Goal: Task Accomplishment & Management: Use online tool/utility

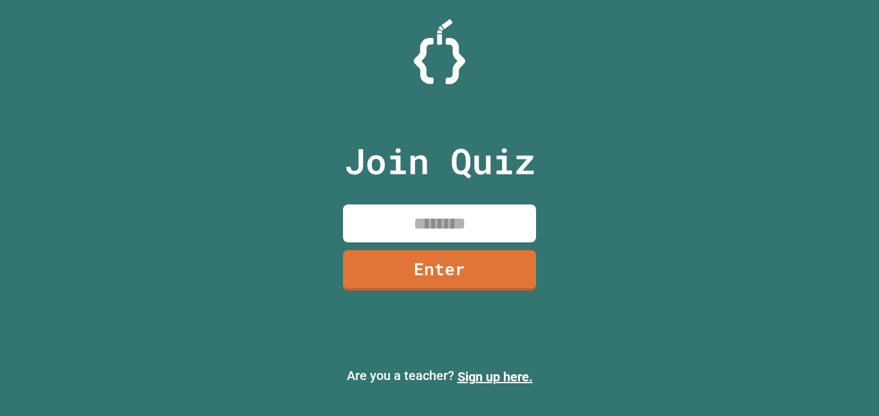
click at [446, 217] on input at bounding box center [439, 224] width 193 height 38
type input "********"
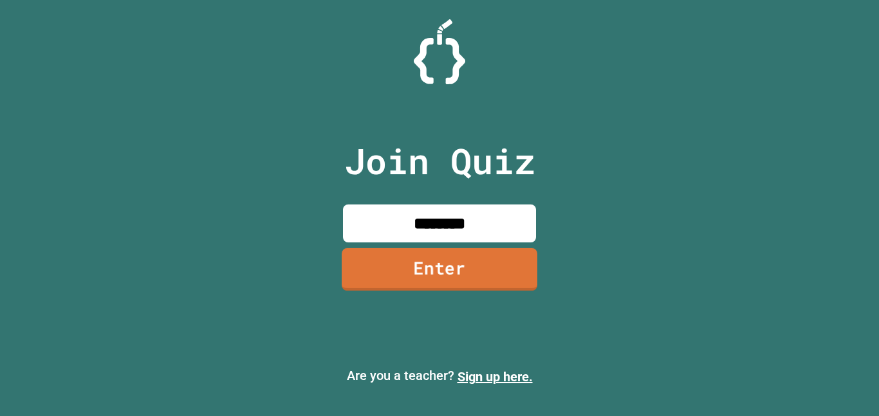
click at [450, 275] on link "Enter" at bounding box center [440, 269] width 196 height 42
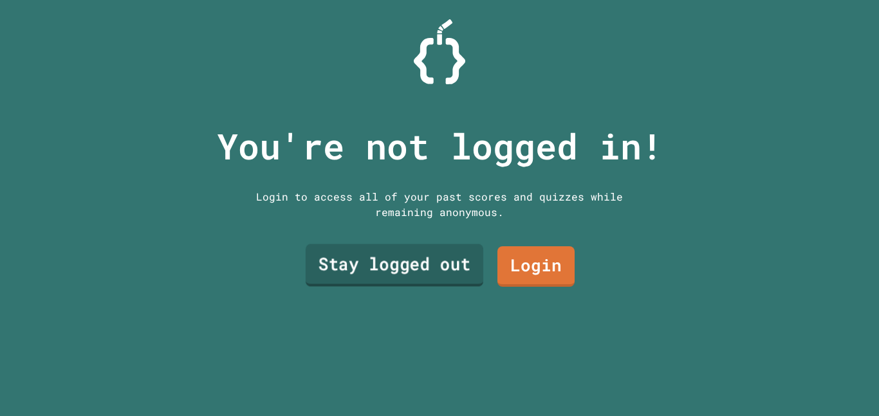
click at [448, 280] on link "Stay logged out" at bounding box center [395, 265] width 178 height 42
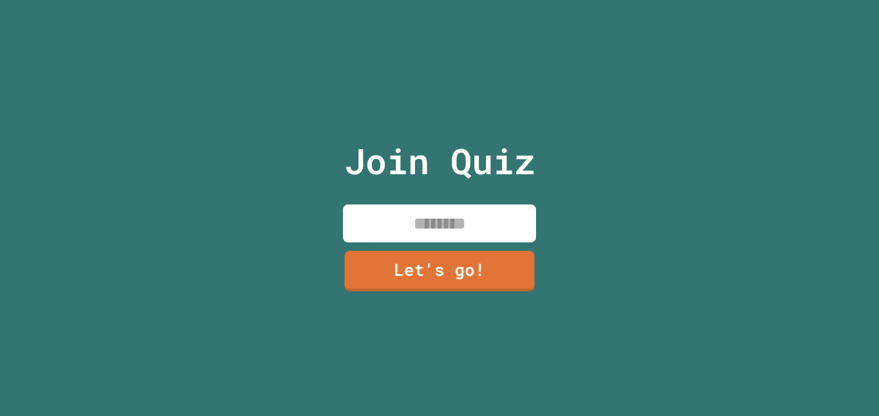
click at [480, 221] on input at bounding box center [439, 224] width 193 height 38
type input "*******"
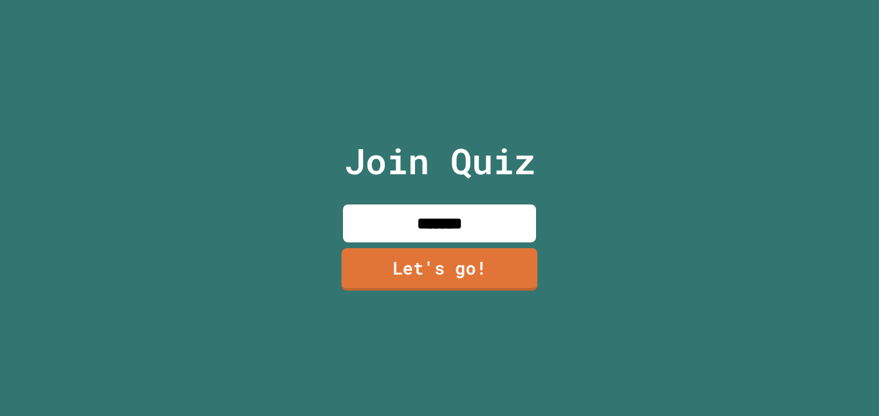
click at [471, 285] on link "Let's go!" at bounding box center [440, 269] width 196 height 42
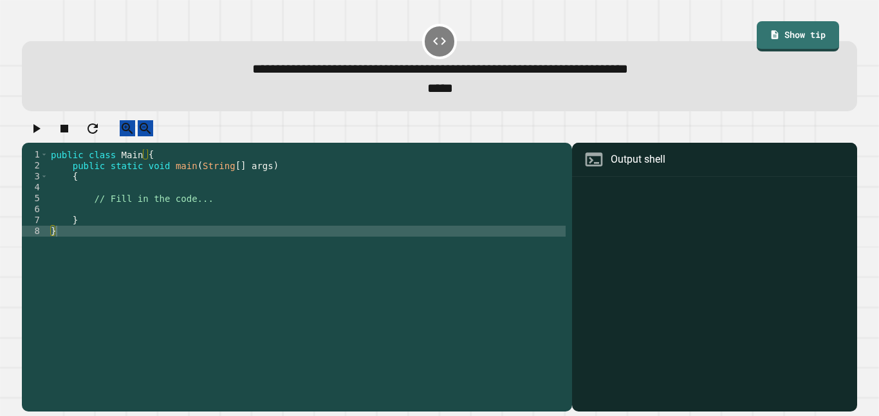
click at [211, 209] on div "public class Main { public static void main ( String [ ] args ) { // Fill in th…" at bounding box center [306, 274] width 517 height 251
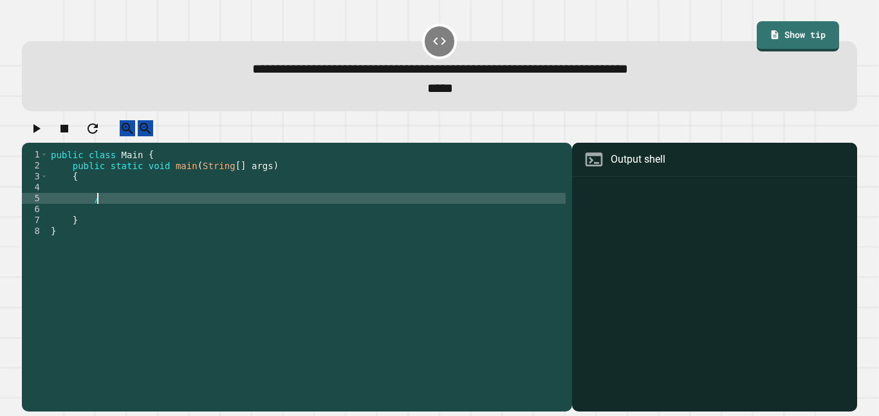
type textarea "*"
click at [43, 126] on button "button" at bounding box center [35, 128] width 15 height 16
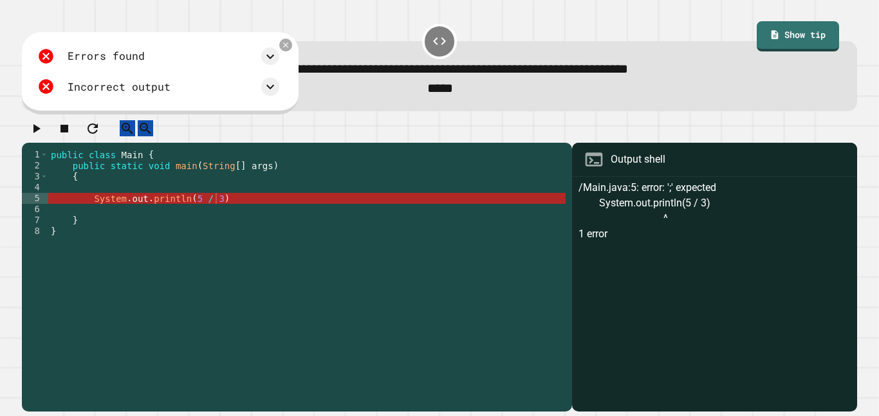
click at [230, 210] on div "public class Main { public static void main ( String [ ] args ) { System . out …" at bounding box center [306, 274] width 517 height 251
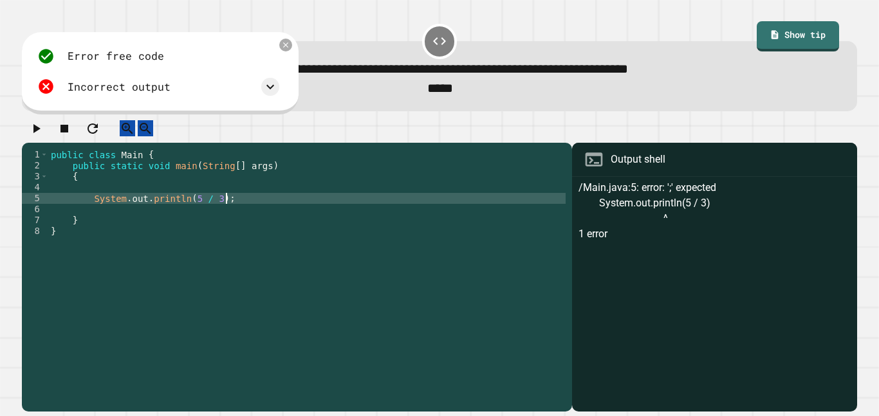
click at [37, 134] on icon "button" at bounding box center [35, 128] width 15 height 15
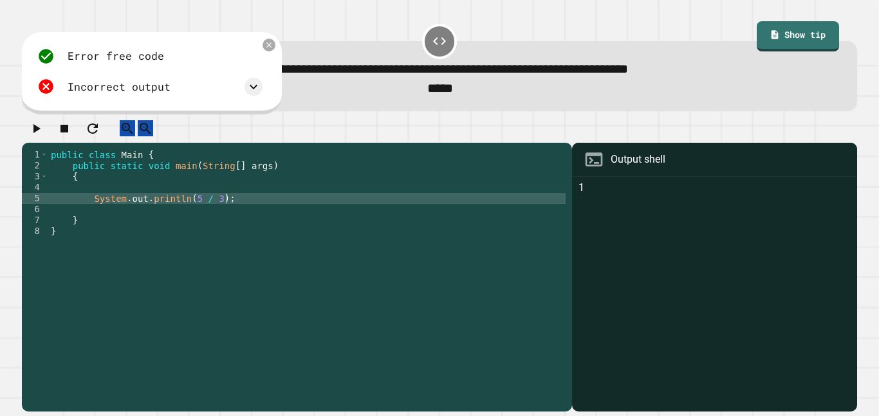
click at [263, 93] on div "Error free code 1 Incorrect output Expected output 2 My output 1" at bounding box center [150, 71] width 238 height 61
click at [253, 93] on icon at bounding box center [253, 86] width 15 height 15
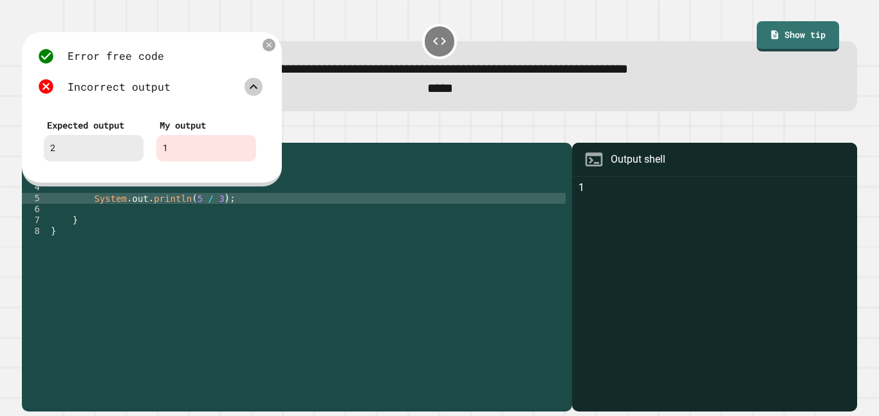
click at [253, 93] on icon at bounding box center [253, 86] width 15 height 15
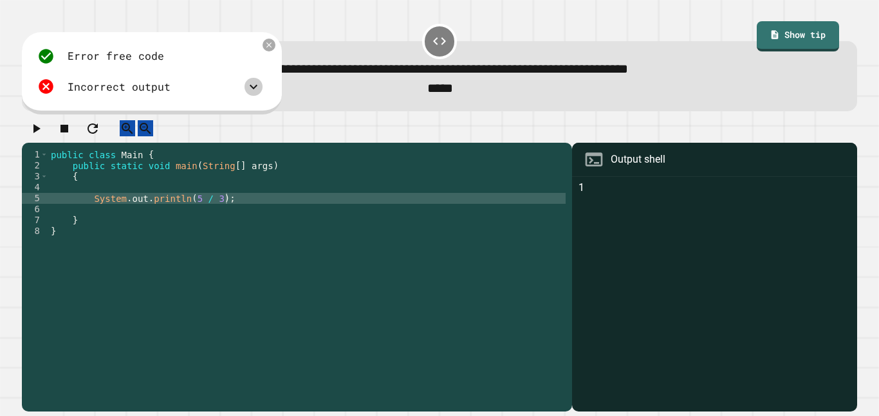
click at [208, 210] on div "public class Main { public static void main ( String [ ] args ) { System . out …" at bounding box center [306, 274] width 517 height 251
click at [274, 51] on div "Error free code 1 Incorrect output Expected output 2 My output 1" at bounding box center [152, 73] width 260 height 82
click at [269, 50] on icon at bounding box center [269, 45] width 10 height 10
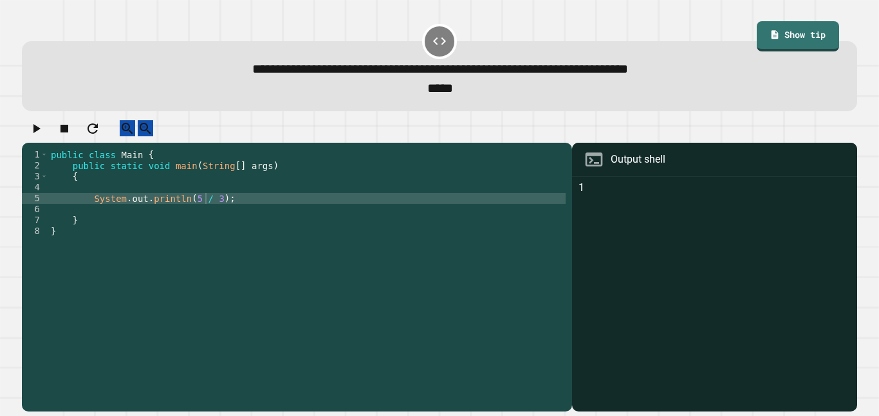
click at [209, 212] on div "public class Main { public static void main ( String [ ] args ) { System . out …" at bounding box center [306, 274] width 517 height 251
click at [203, 212] on div "public class Main { public static void main ( String [ ] args ) { System . out …" at bounding box center [306, 274] width 517 height 251
click at [205, 214] on div "public class Main { public static void main ( String [ ] args ) { System . out …" at bounding box center [306, 274] width 517 height 251
type textarea "**********"
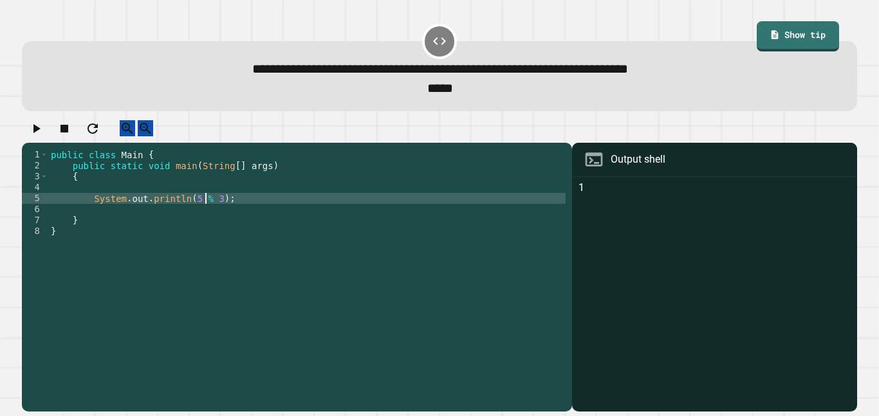
click at [38, 135] on icon "button" at bounding box center [35, 128] width 15 height 15
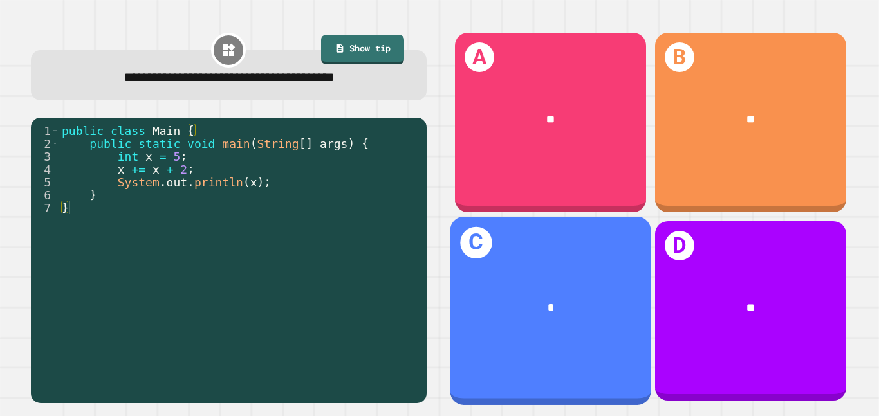
click at [548, 306] on span "*" at bounding box center [550, 307] width 7 height 11
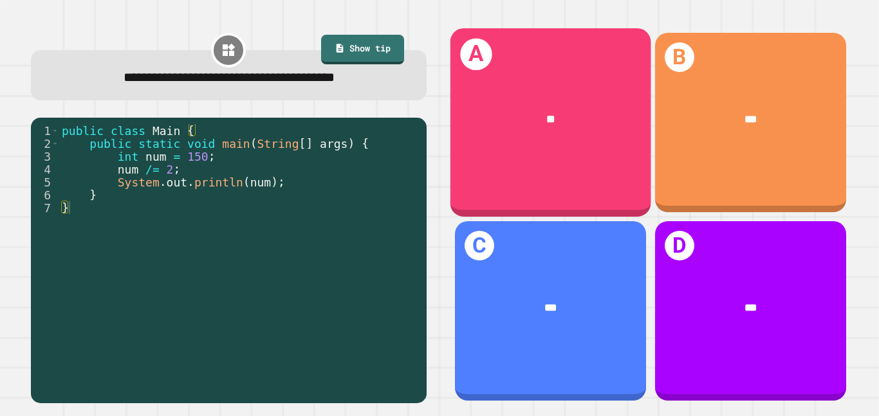
click at [471, 136] on div "**" at bounding box center [550, 119] width 201 height 61
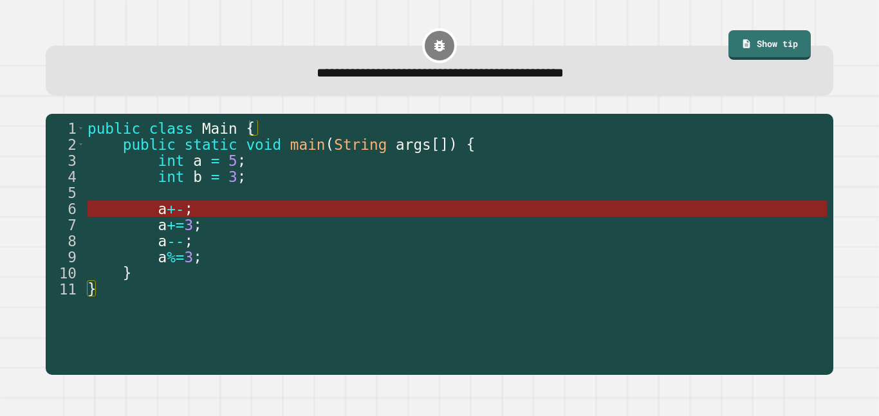
click at [162, 210] on span "a" at bounding box center [162, 209] width 9 height 17
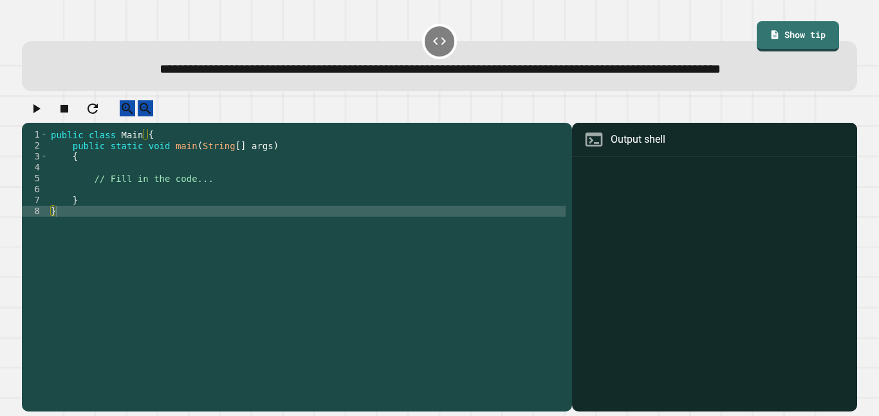
click at [210, 211] on div "public class Main { public static void main ( String [ ] args ) { // Fill in th…" at bounding box center [306, 254] width 517 height 251
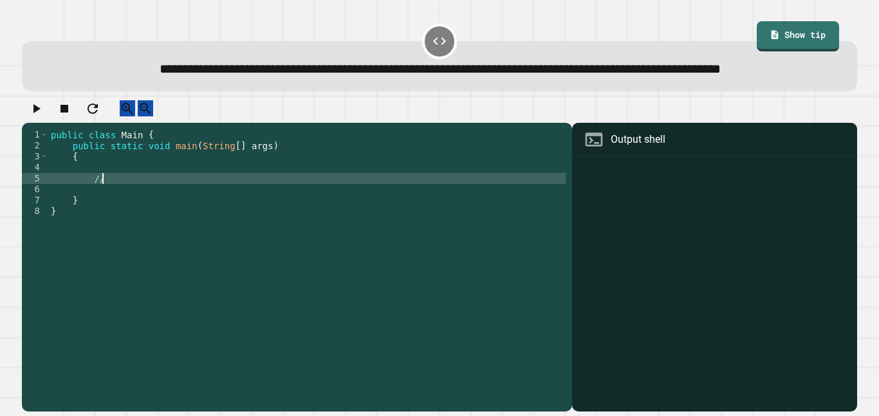
type textarea "*"
type textarea "**********"
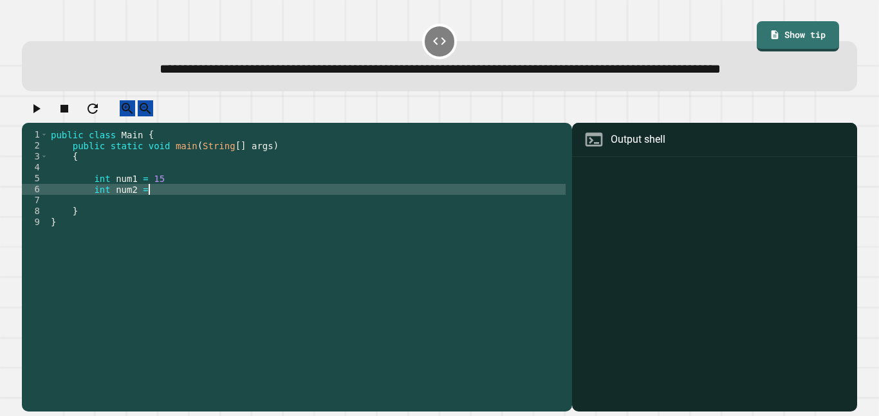
type textarea "**********"
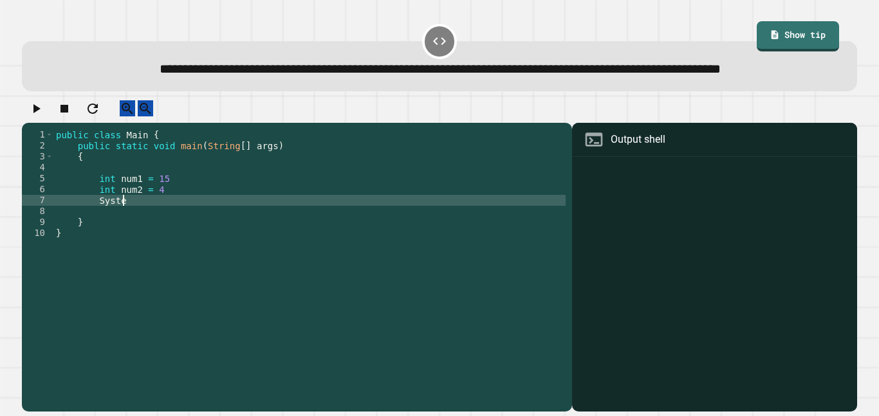
scroll to position [0, 8]
type textarea "*"
type textarea "**********"
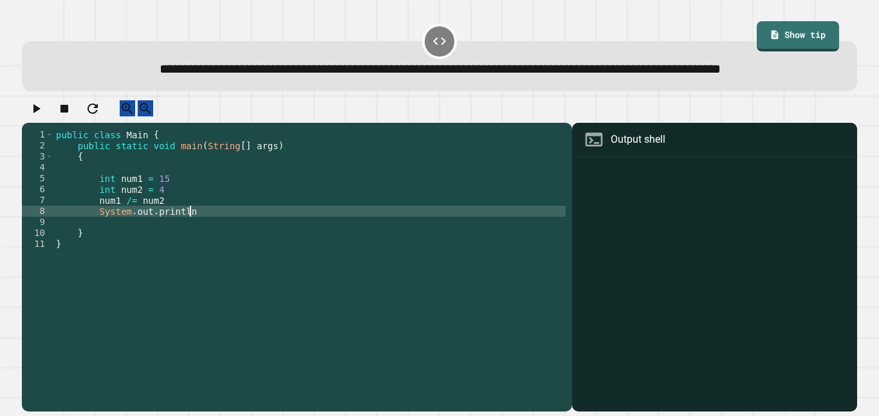
scroll to position [0, 17]
click at [94, 232] on div "public class Main { public static void main ( String [ ] args ) { int num1 = 15…" at bounding box center [309, 254] width 512 height 251
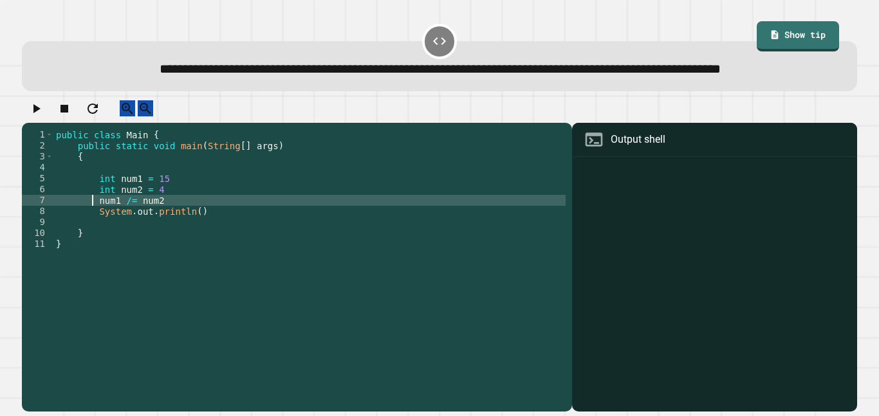
scroll to position [0, 12]
click at [96, 232] on div "public class Main { public static void main ( String [ ] args ) { int num1 = 15…" at bounding box center [309, 254] width 512 height 251
click at [195, 243] on div "public class Main { public static void main ( String [ ] args ) { int num1 = 15…" at bounding box center [309, 254] width 512 height 251
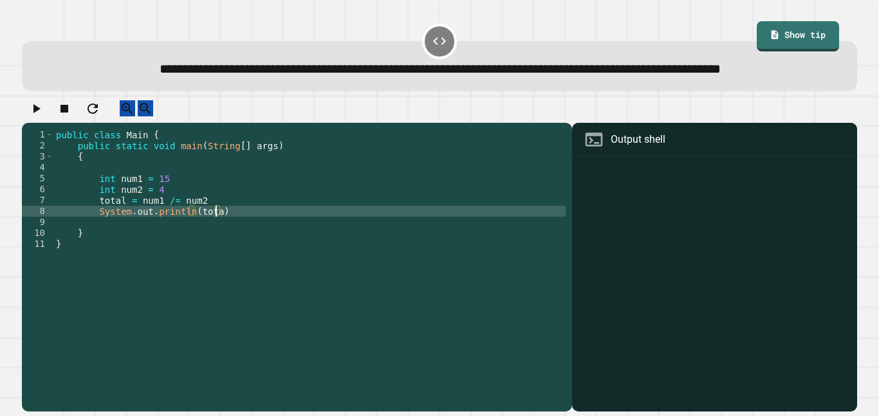
scroll to position [0, 21]
click at [33, 116] on icon "button" at bounding box center [35, 108] width 15 height 15
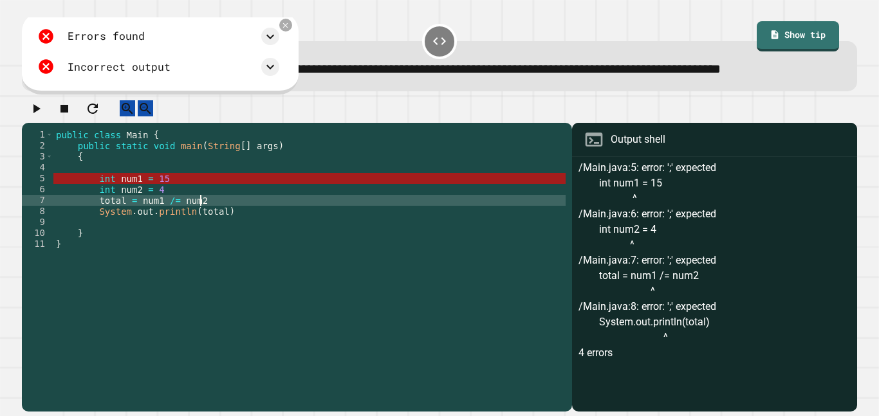
scroll to position [0, 17]
click at [285, 231] on div "public class Main { public static void main ( String [ ] args ) { int num1 = 15…" at bounding box center [309, 254] width 512 height 251
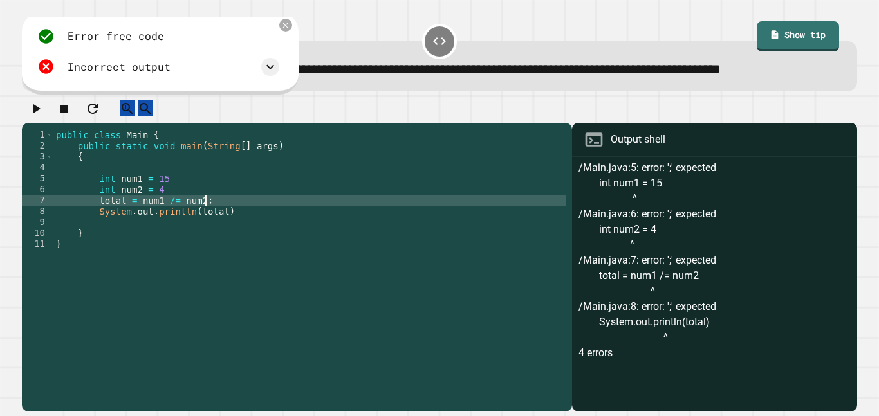
click at [275, 244] on div "public class Main { public static void main ( String [ ] args ) { int num1 = 15…" at bounding box center [309, 254] width 512 height 251
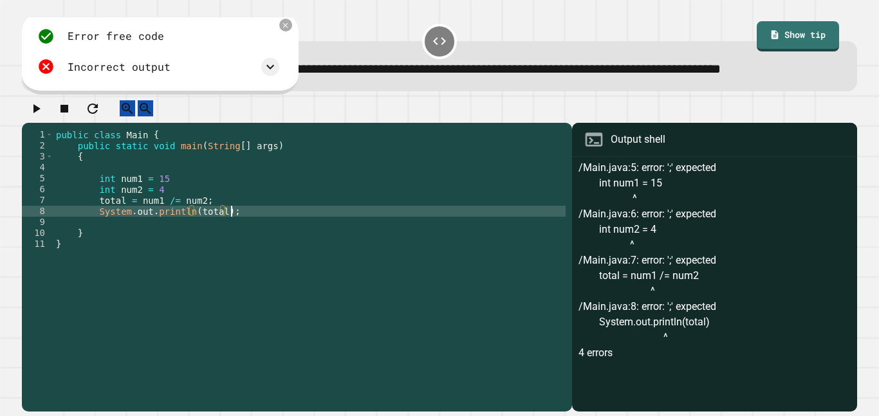
scroll to position [0, 21]
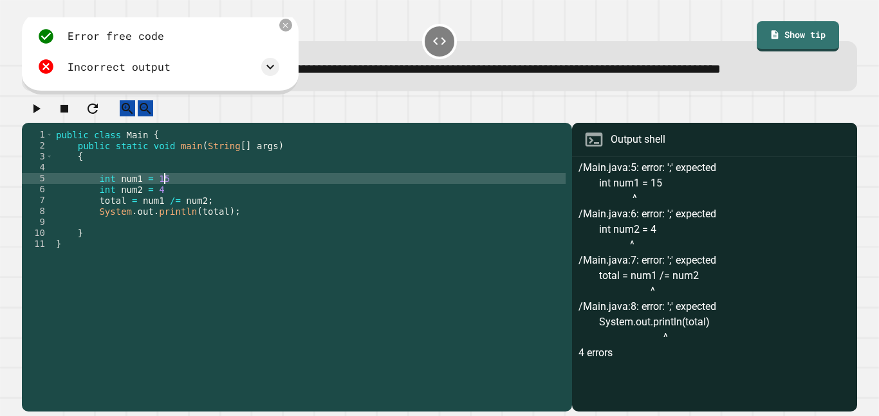
click at [166, 208] on div "public class Main { public static void main ( String [ ] args ) { int num1 = 15…" at bounding box center [309, 254] width 512 height 251
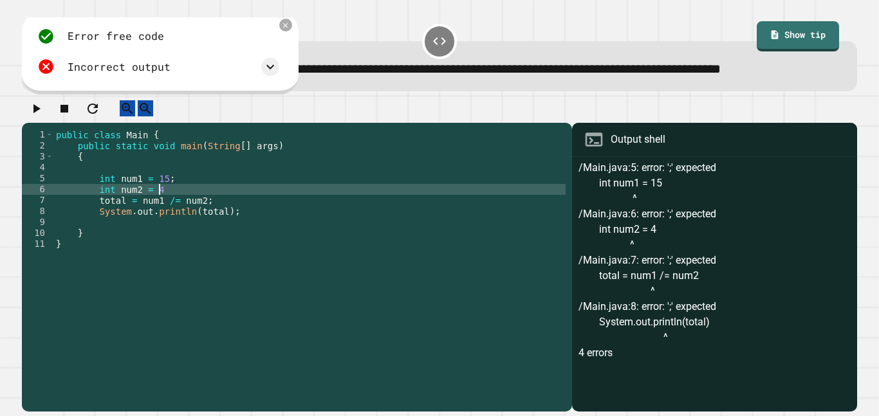
click at [162, 221] on div "public class Main { public static void main ( String [ ] args ) { int num1 = 15…" at bounding box center [309, 254] width 512 height 251
click at [33, 116] on icon "button" at bounding box center [35, 108] width 15 height 15
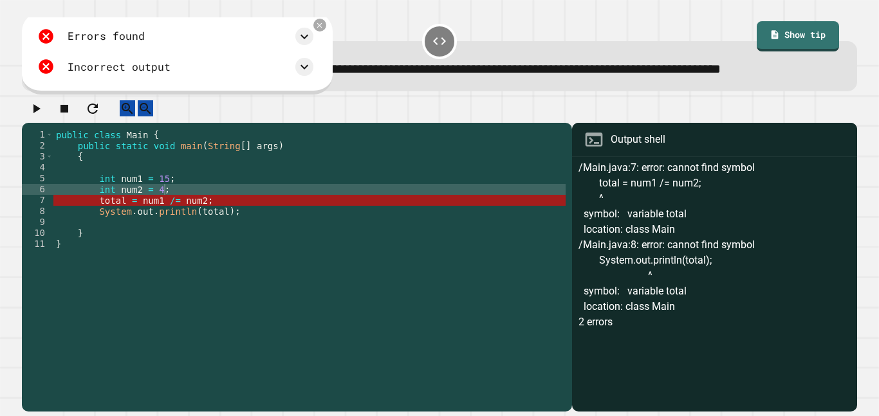
click at [168, 238] on div "public class Main { public static void main ( String [ ] args ) { int num1 = 15…" at bounding box center [309, 254] width 512 height 251
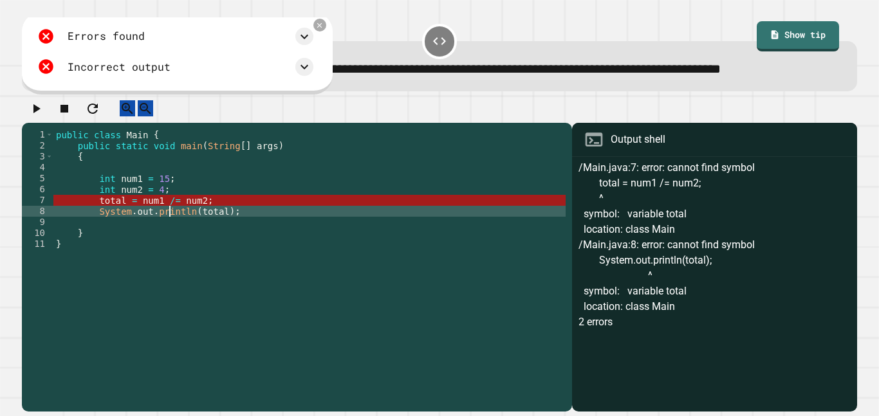
click at [173, 235] on div "public class Main { public static void main ( String [ ] args ) { int num1 = 15…" at bounding box center [309, 254] width 512 height 251
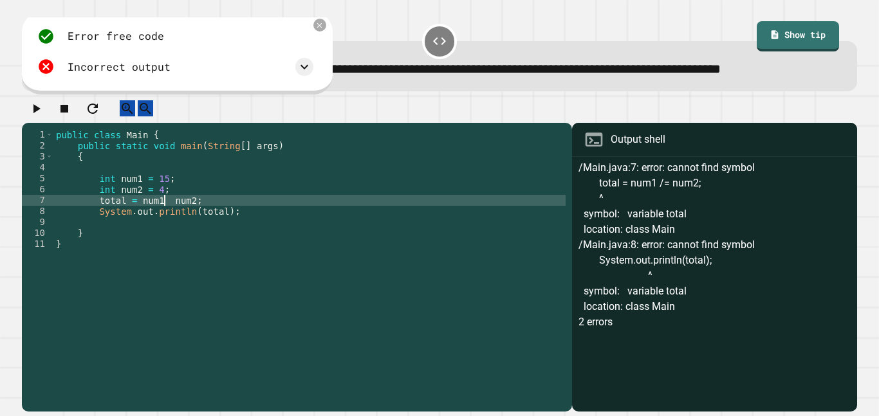
scroll to position [0, 15]
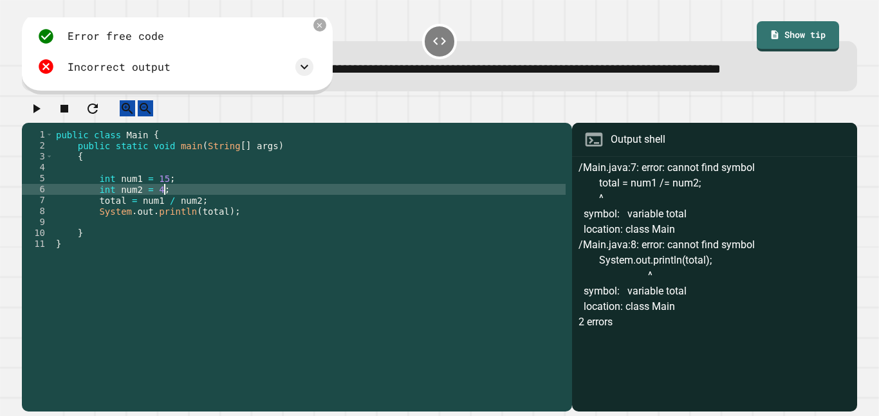
click at [174, 220] on div "public class Main { public static void main ( String [ ] args ) { int num1 = 15…" at bounding box center [309, 254] width 512 height 251
type textarea "**********"
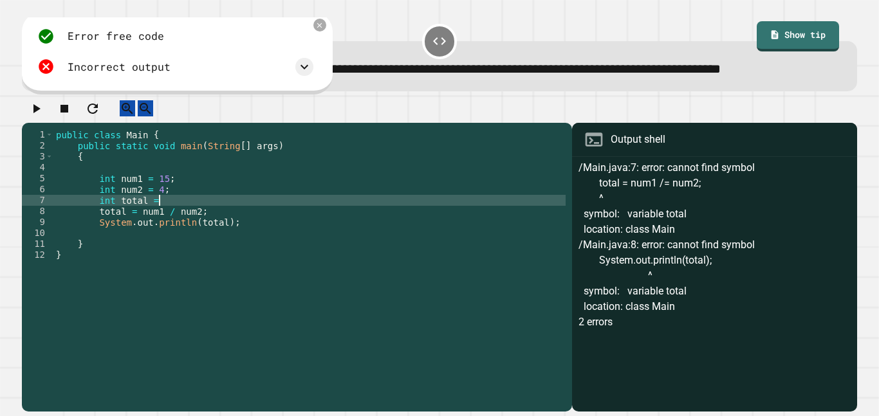
scroll to position [0, 13]
click at [44, 116] on icon "button" at bounding box center [35, 108] width 15 height 15
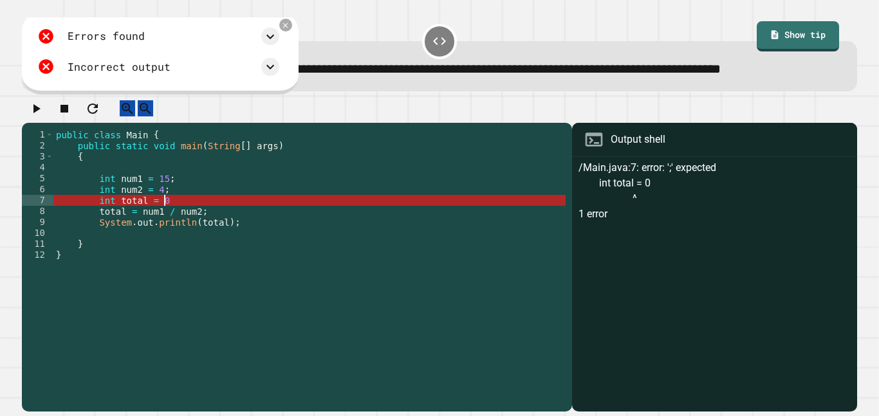
click at [211, 236] on div "public class Main { public static void main ( String [ ] args ) { int num1 = 15…" at bounding box center [309, 254] width 512 height 251
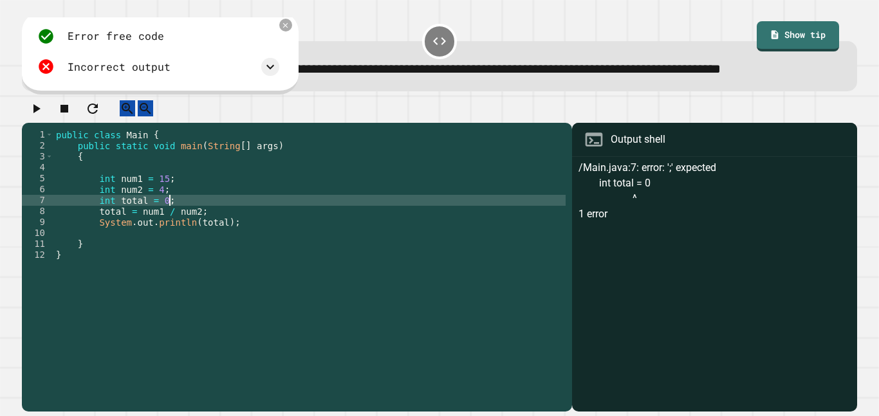
scroll to position [0, 14]
type textarea "**********"
click at [53, 123] on div at bounding box center [439, 111] width 835 height 23
click at [44, 116] on icon "button" at bounding box center [35, 108] width 15 height 15
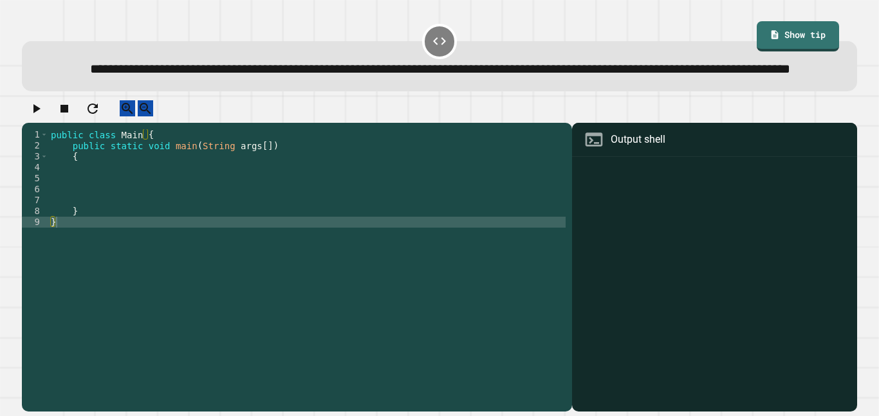
click at [113, 206] on div "public class Main { public static void main ( String args [ ]) { } }" at bounding box center [306, 254] width 517 height 251
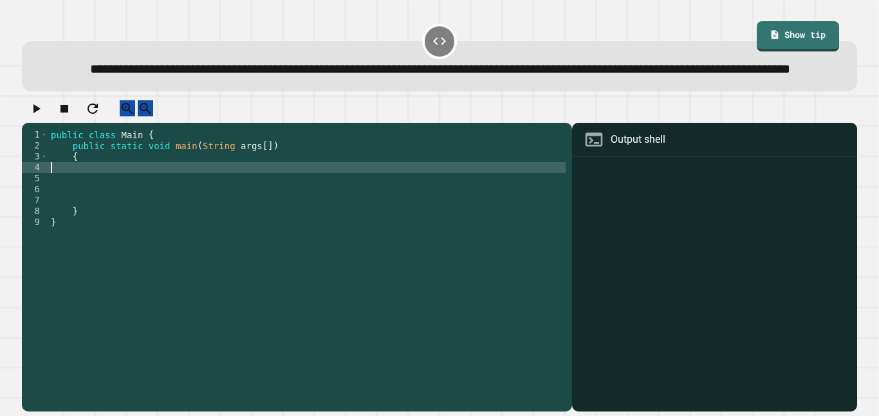
click at [123, 201] on div "public class Main { public static void main ( String args [ ]) { } }" at bounding box center [306, 254] width 517 height 251
click at [129, 197] on div "public class Main { public static void main ( String args [ ]) { } }" at bounding box center [306, 254] width 517 height 251
click at [131, 191] on div "public class Main { public static void main ( String args [ ]) { } }" at bounding box center [306, 254] width 517 height 251
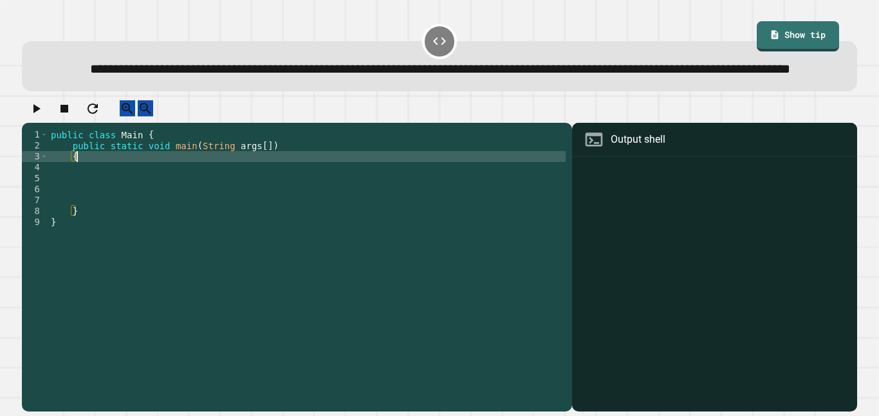
type textarea "*"
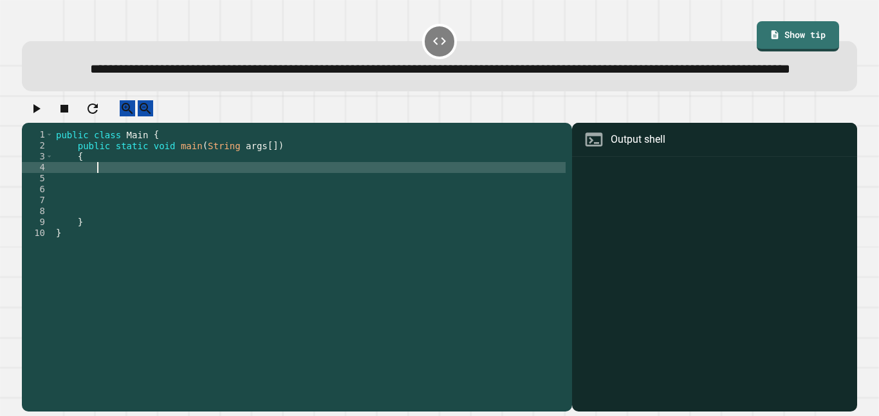
scroll to position [0, 5]
type textarea "*"
click at [95, 197] on div "public class Main { public static void main ( String args [ ]) { ogCost = } }" at bounding box center [309, 254] width 512 height 251
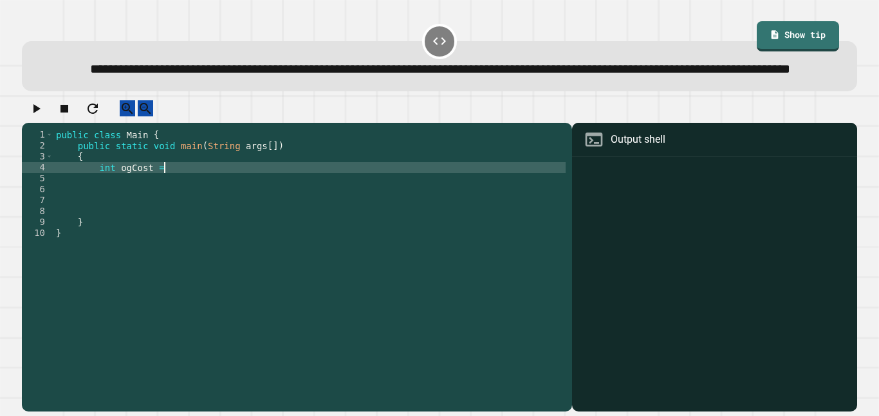
click at [196, 201] on div "public class Main { public static void main ( String args [ ]) { int ogCost = }…" at bounding box center [309, 254] width 512 height 251
type textarea "**********"
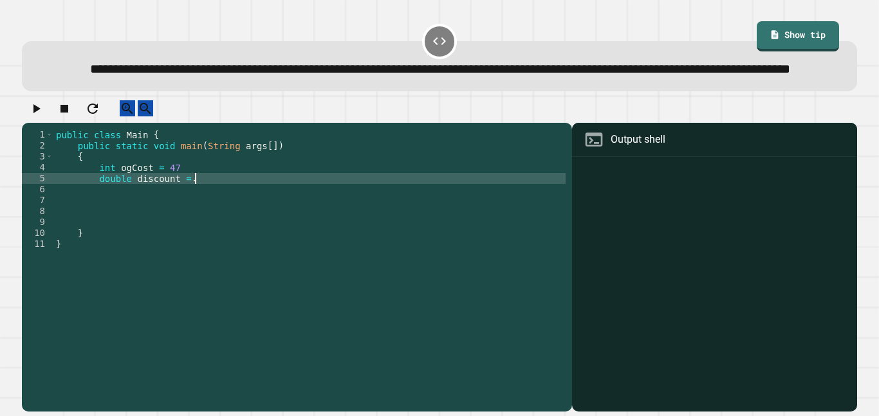
scroll to position [0, 17]
type textarea "**********"
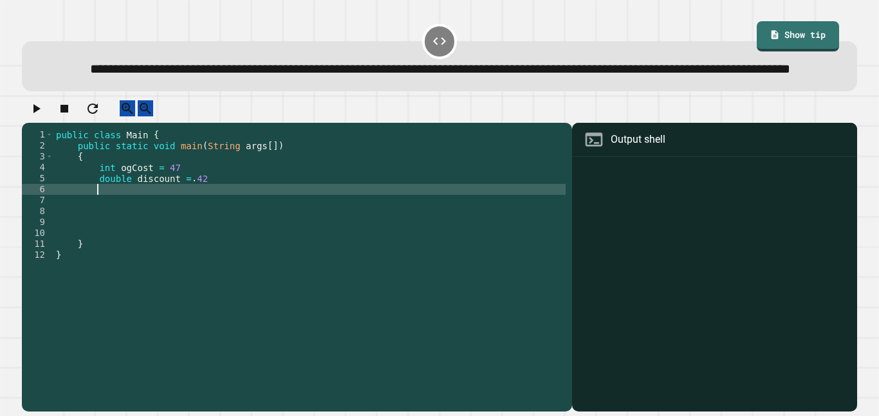
scroll to position [0, 5]
click at [34, 116] on icon "button" at bounding box center [35, 108] width 15 height 15
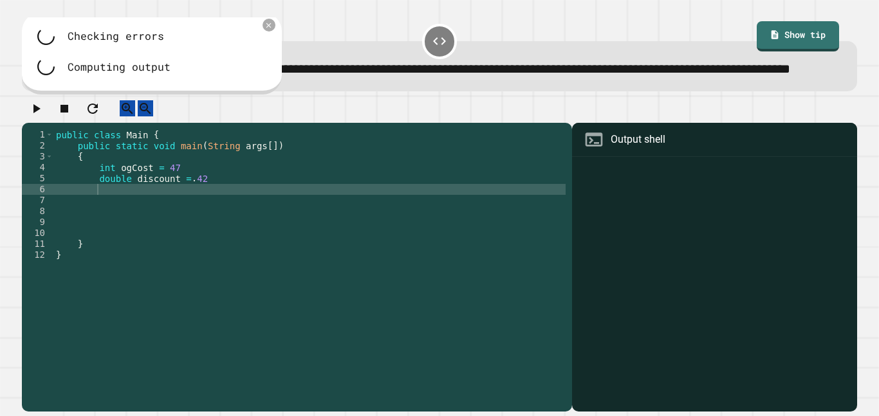
click at [132, 226] on div "public class Main { public static void main ( String args [ ]) { int ogCost = 4…" at bounding box center [309, 254] width 512 height 251
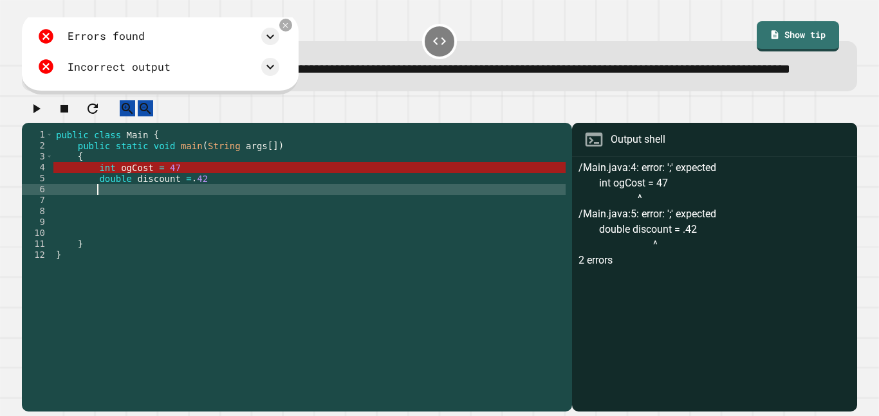
click at [271, 200] on div "public class Main { public static void main ( String args [ ]) { int ogCost = 4…" at bounding box center [309, 254] width 512 height 251
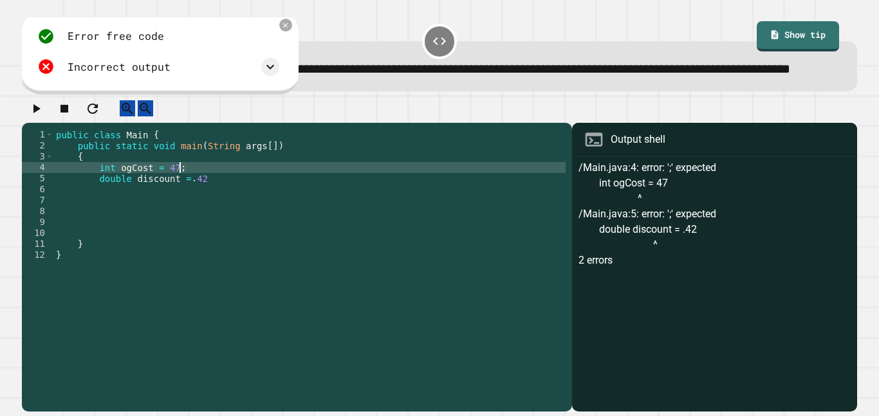
click at [255, 206] on div "public class Main { public static void main ( String args [ ]) { int ogCost = 4…" at bounding box center [309, 254] width 512 height 251
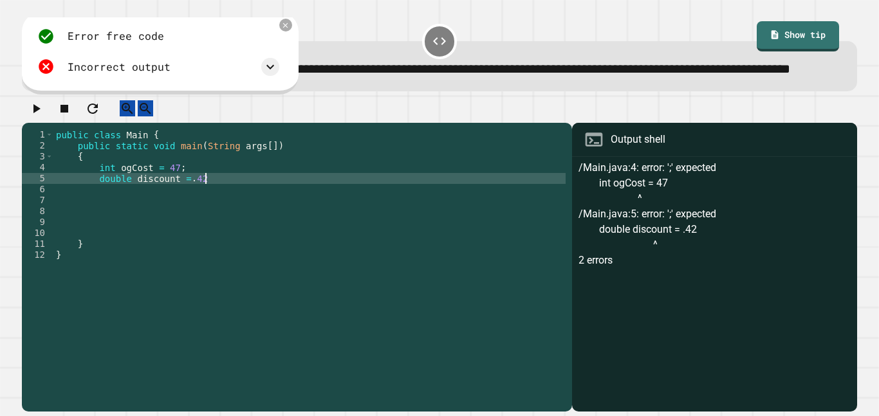
type textarea "**********"
click at [178, 230] on div "public class Main { public static void main ( String args [ ]) { int ogCost = 4…" at bounding box center [309, 254] width 512 height 251
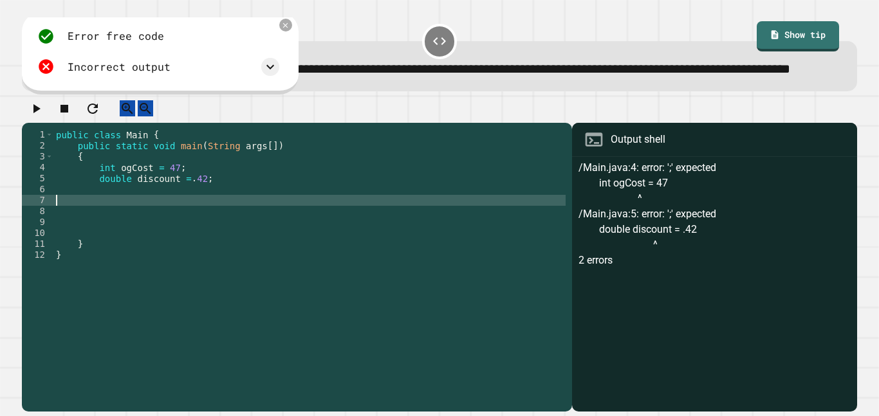
scroll to position [0, 0]
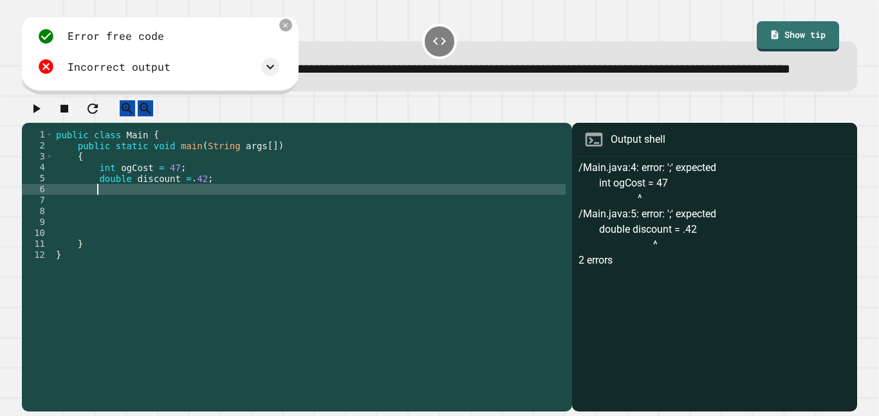
click at [183, 224] on div "public class Main { public static void main ( String args [ ]) { int ogCost = 4…" at bounding box center [309, 254] width 512 height 251
type textarea "*"
click at [227, 209] on div "public class Main { public static void main ( String args [ ]) { int ogCost = 4…" at bounding box center [309, 254] width 512 height 251
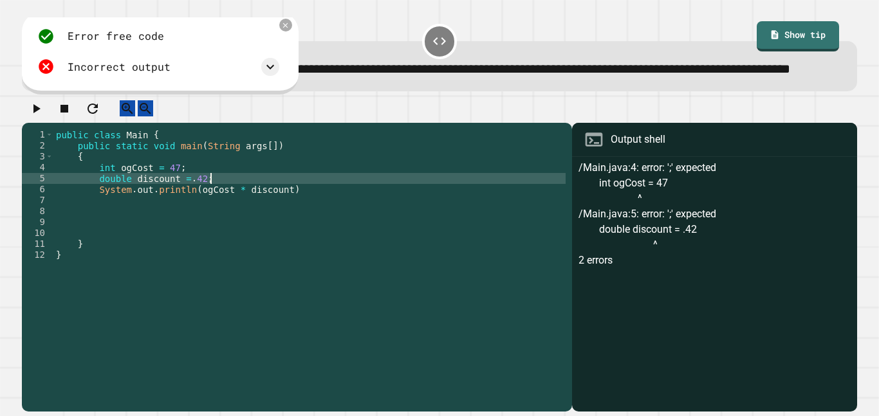
type textarea "**********"
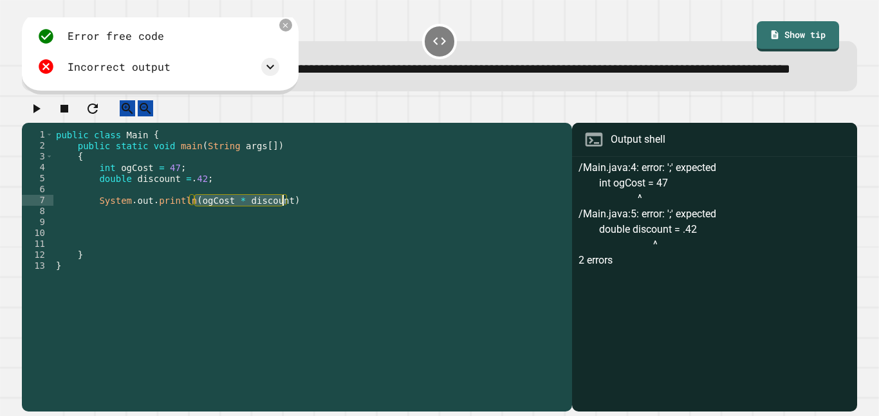
drag, startPoint x: 194, startPoint y: 233, endPoint x: 280, endPoint y: 230, distance: 86.9
click at [280, 230] on div "public class Main { public static void main ( String args [ ]) { int ogCost = 4…" at bounding box center [309, 254] width 512 height 251
type textarea "**********"
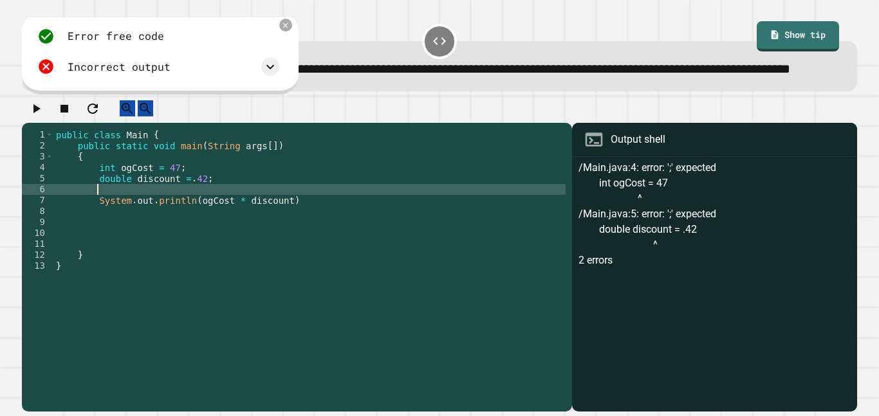
click at [214, 219] on div "public class Main { public static void main ( String args [ ]) { int ogCost = 4…" at bounding box center [309, 254] width 512 height 251
paste textarea "**********"
click at [93, 219] on div "public class Main { public static void main ( String args [ ]) { int ogCost = 4…" at bounding box center [309, 254] width 512 height 251
click at [97, 218] on div "public class Main { public static void main ( String args [ ]) { int ogCost = 4…" at bounding box center [309, 254] width 512 height 251
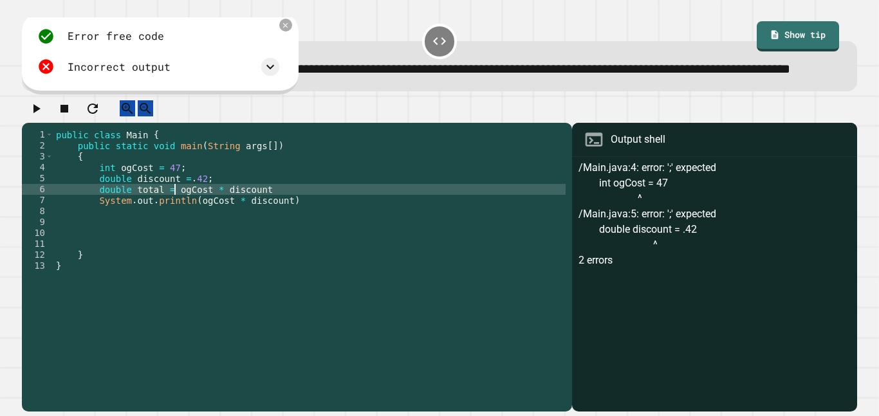
click at [285, 234] on div "public class Main { public static void main ( String args [ ]) { int ogCost = 4…" at bounding box center [309, 254] width 512 height 251
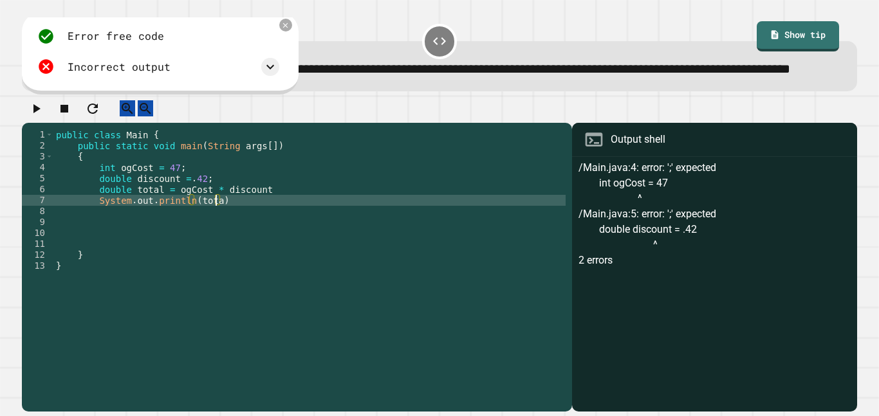
scroll to position [0, 21]
click at [42, 116] on icon "button" at bounding box center [35, 108] width 15 height 15
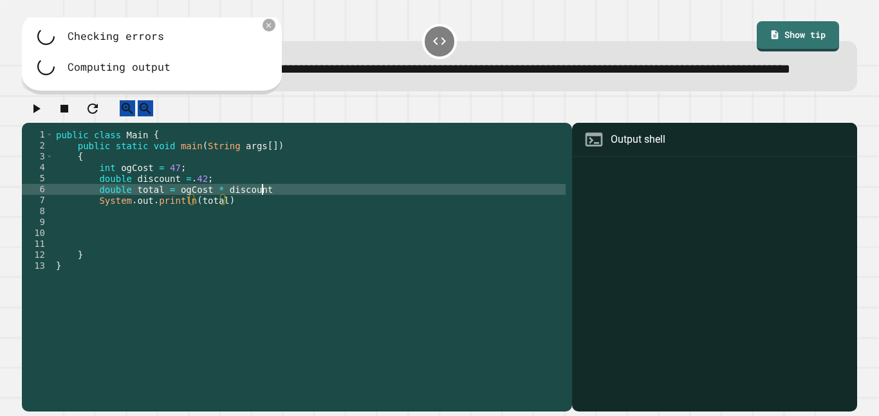
click at [280, 225] on div "public class Main { public static void main ( String args [ ]) { int ogCost = 4…" at bounding box center [309, 254] width 512 height 251
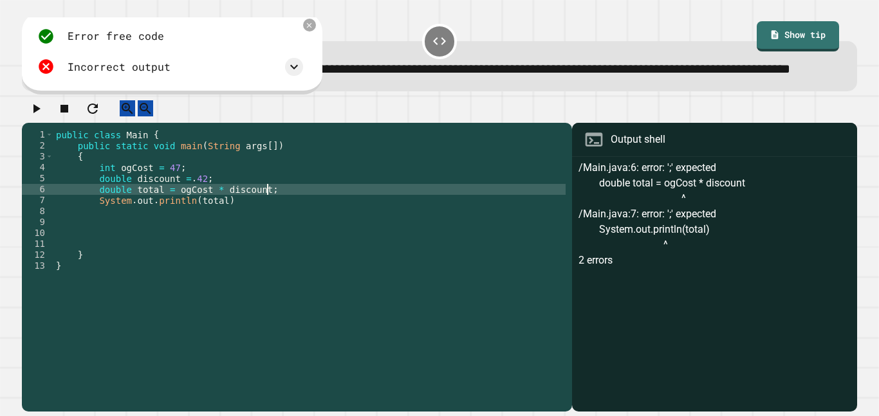
scroll to position [0, 26]
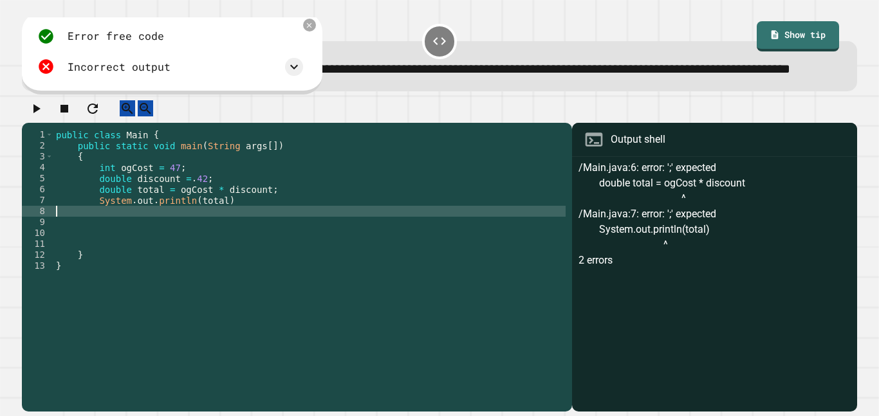
click at [259, 238] on div "public class Main { public static void main ( String args [ ]) { int ogCost = 4…" at bounding box center [309, 254] width 512 height 251
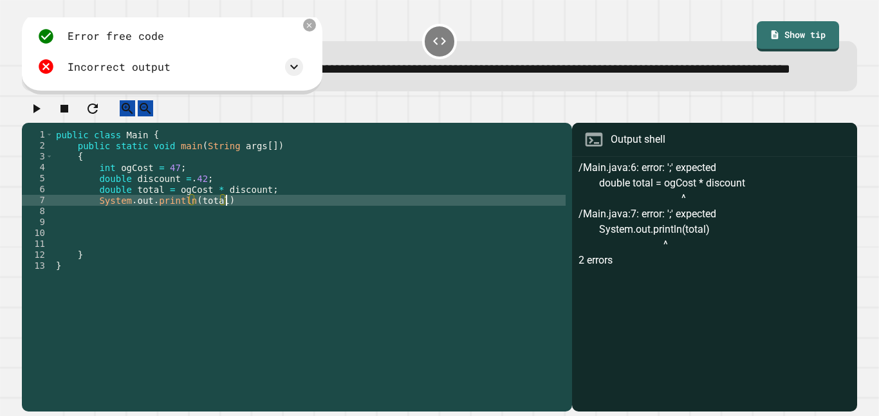
click at [253, 232] on div "public class Main { public static void main ( String args [ ]) { int ogCost = 4…" at bounding box center [309, 254] width 512 height 251
click at [40, 113] on icon "button" at bounding box center [36, 108] width 7 height 9
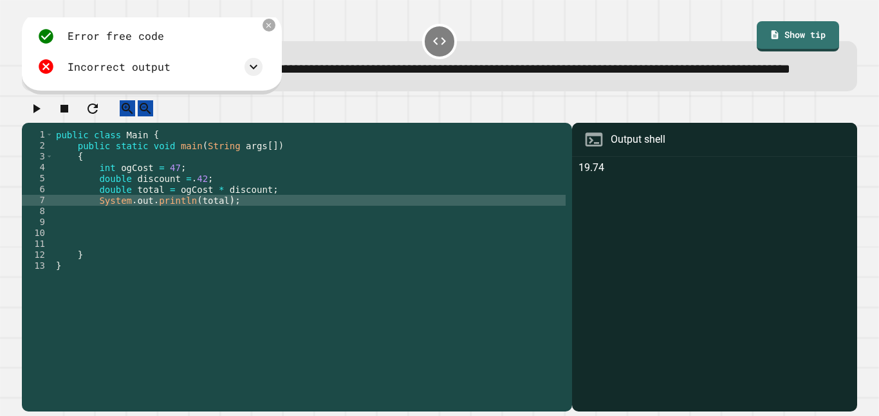
click at [265, 82] on div "Error free code 19.74 Incorrect output Expected output 27.26 My output 19.74" at bounding box center [150, 51] width 238 height 61
click at [252, 69] on icon at bounding box center [254, 67] width 8 height 5
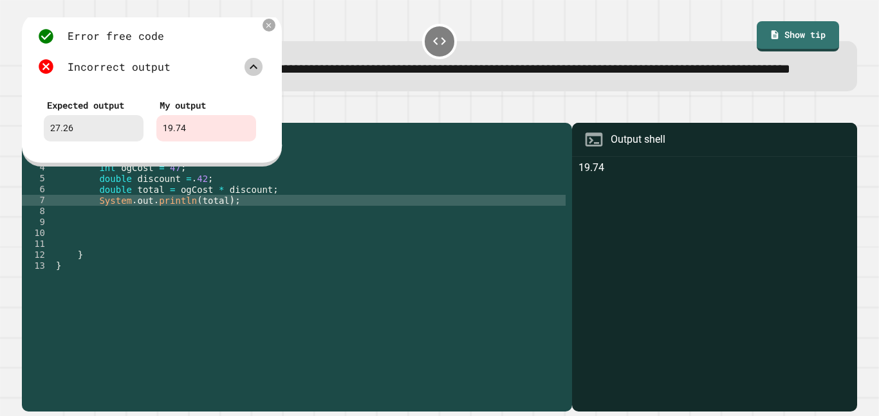
click at [284, 225] on div "public class Main { public static void main ( String args [ ]) { int ogCost = 4…" at bounding box center [309, 254] width 512 height 251
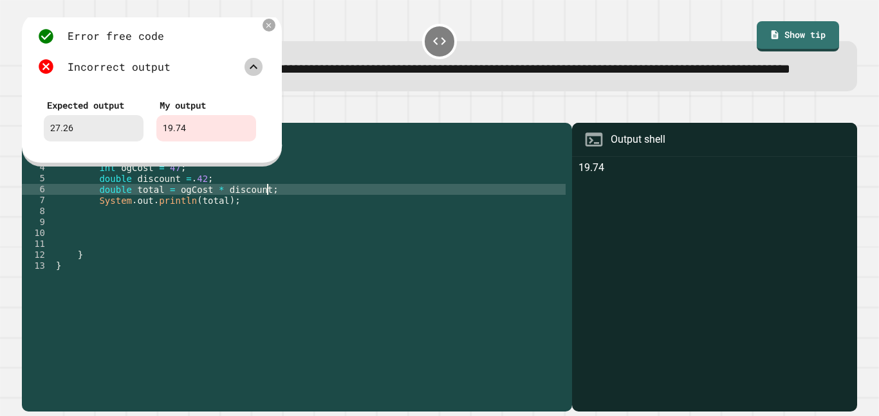
click at [277, 233] on div "public class Main { public static void main ( String args [ ]) { int ogCost = 4…" at bounding box center [309, 254] width 512 height 251
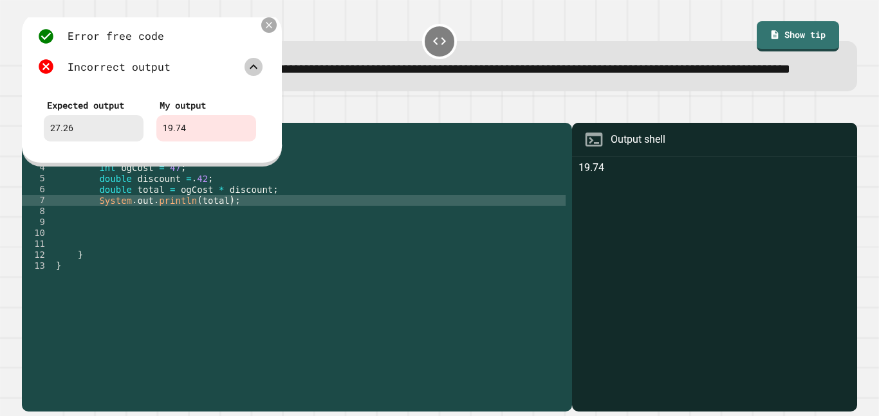
click at [268, 30] on icon at bounding box center [269, 25] width 10 height 10
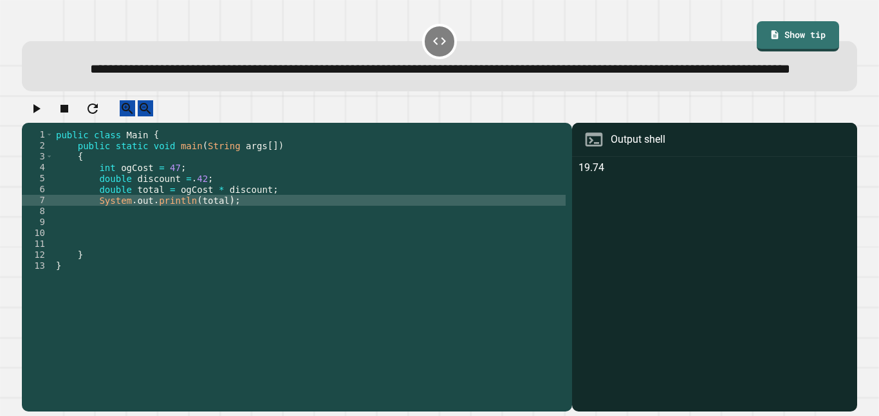
click at [268, 219] on div "public class Main { public static void main ( String args [ ]) { int ogCost = 4…" at bounding box center [309, 254] width 512 height 251
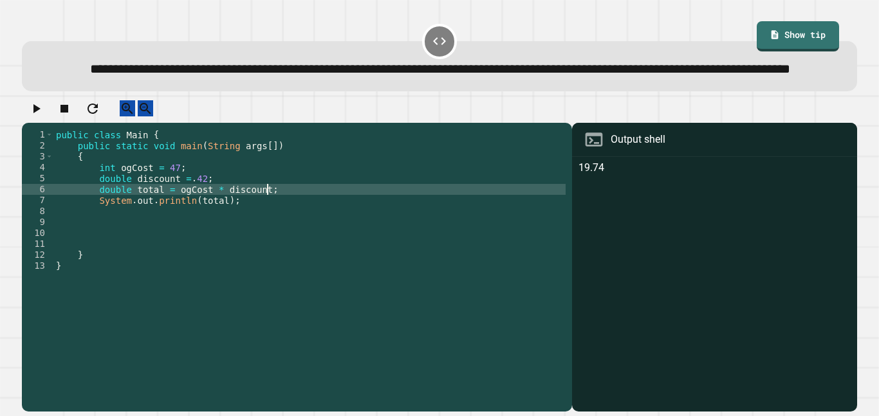
type textarea "**********"
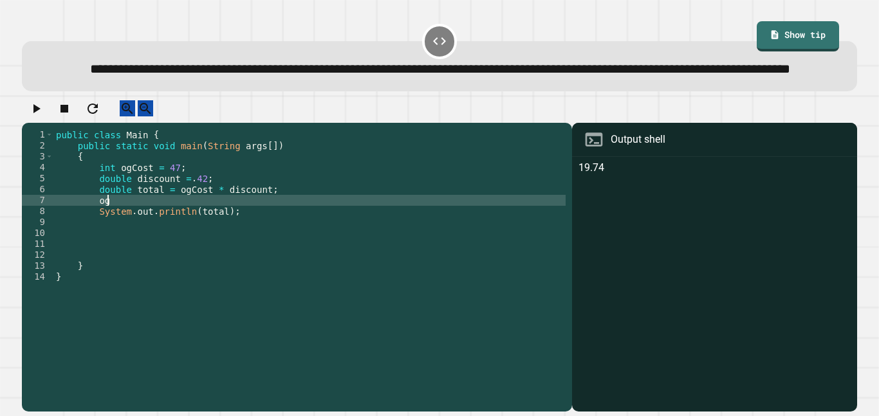
scroll to position [0, 6]
type textarea "*"
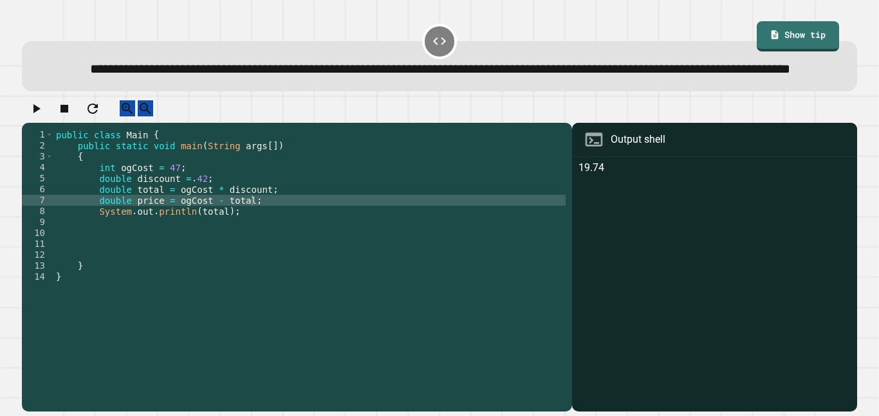
click at [44, 116] on icon "button" at bounding box center [35, 108] width 15 height 15
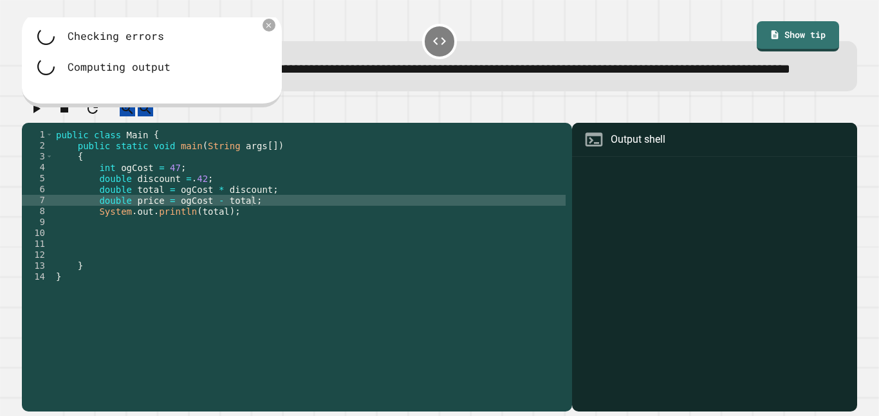
click at [222, 242] on div "public class Main { public static void main ( String args [ ]) { int ogCost = 4…" at bounding box center [309, 254] width 512 height 251
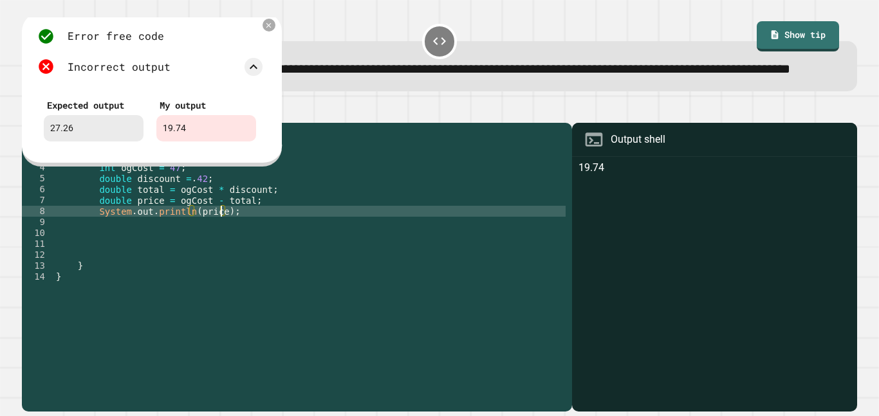
scroll to position [0, 21]
click at [80, 221] on div "public class Main { public static void main ( String args [ ]) { int ogCost = 4…" at bounding box center [309, 254] width 512 height 251
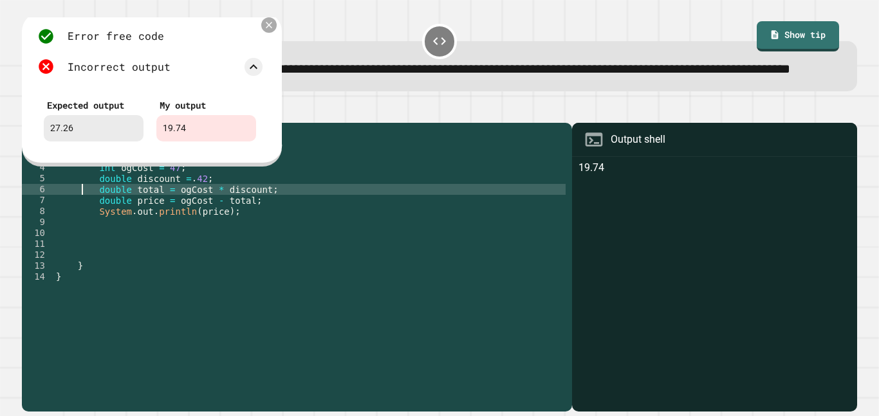
type textarea "**********"
click at [266, 30] on icon at bounding box center [269, 25] width 10 height 10
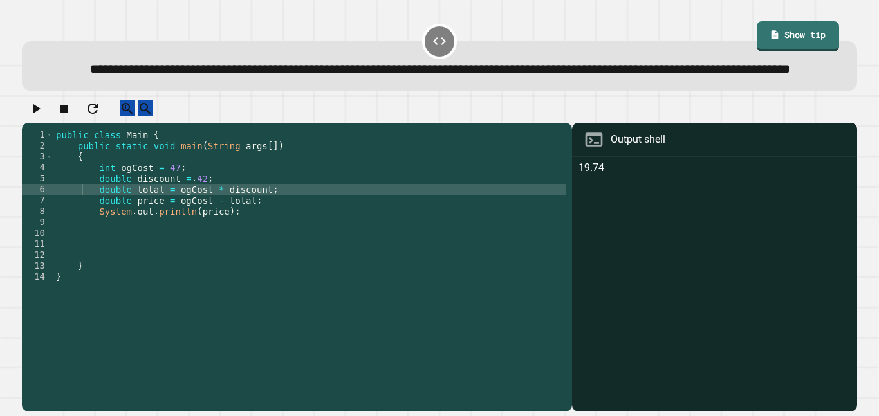
click at [44, 116] on icon "button" at bounding box center [35, 108] width 15 height 15
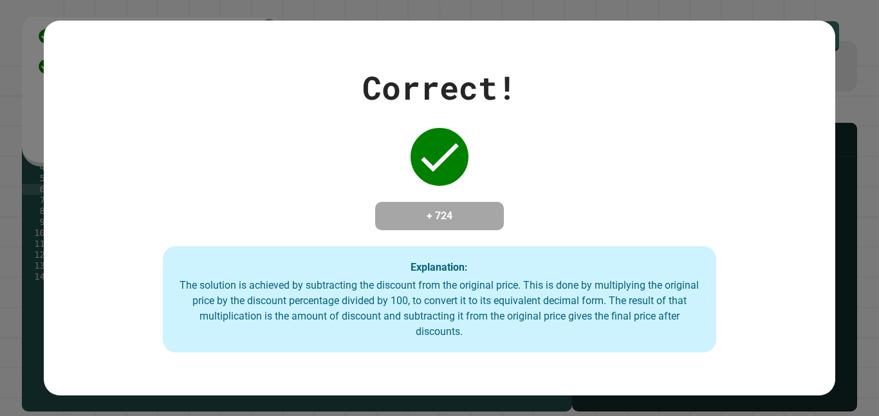
drag, startPoint x: 578, startPoint y: 138, endPoint x: 461, endPoint y: 156, distance: 119.1
click at [461, 156] on div "Correct! + 724 Explanation: The solution is achieved by subtracting the discoun…" at bounding box center [439, 208] width 790 height 289
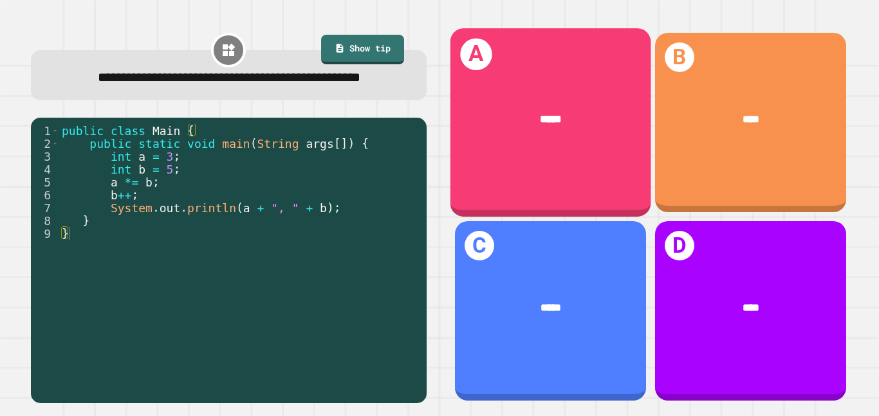
click at [552, 103] on div "*****" at bounding box center [550, 119] width 201 height 61
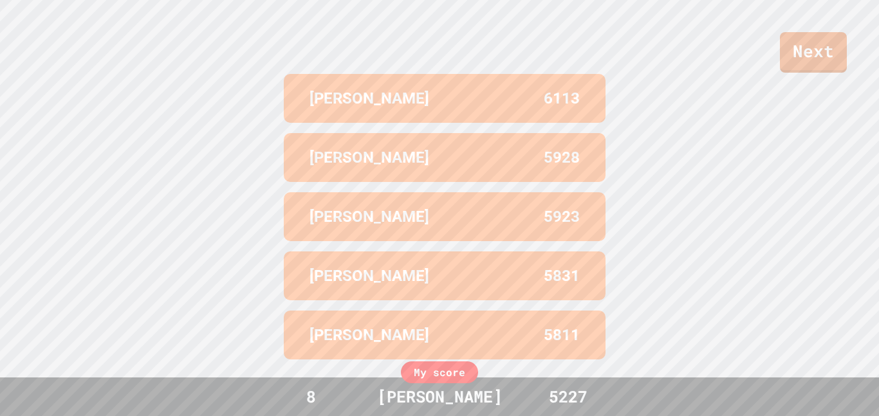
scroll to position [0, 0]
